Goal: Transaction & Acquisition: Book appointment/travel/reservation

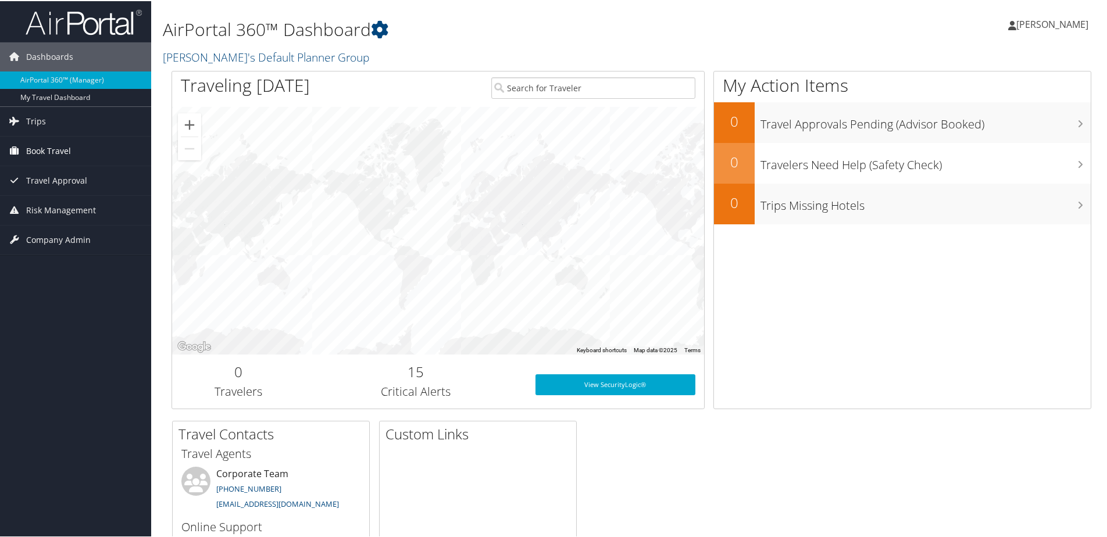
click at [28, 151] on span "Book Travel" at bounding box center [48, 149] width 45 height 29
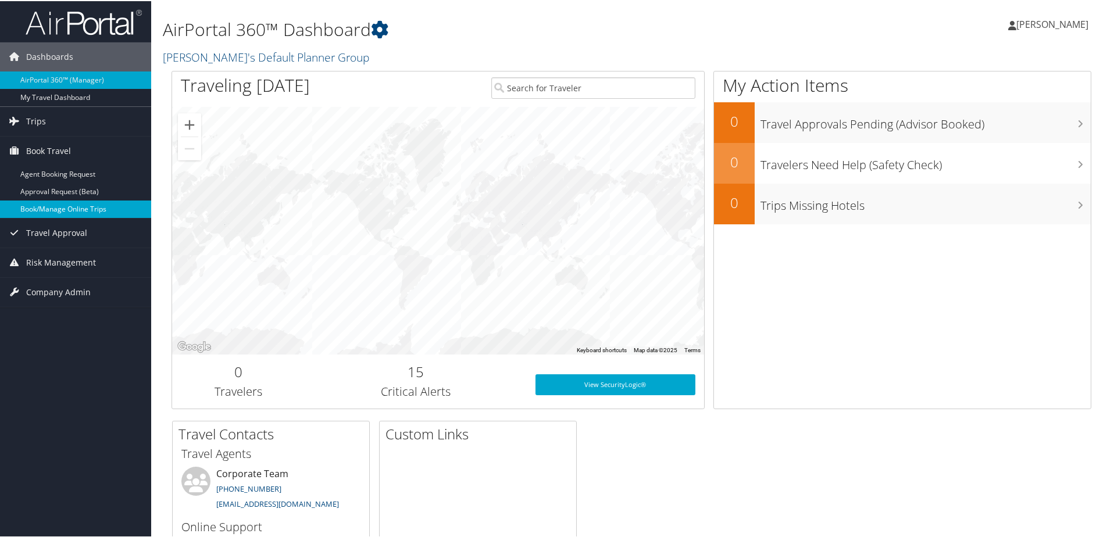
click at [69, 208] on link "Book/Manage Online Trips" at bounding box center [75, 207] width 151 height 17
